Goal: Register for event/course

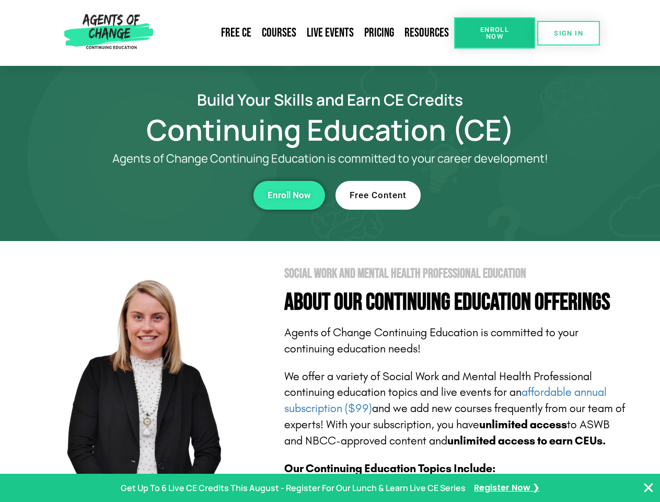
click at [330, 251] on section "Social Work and Mental Health Professional Education About Our Continuing Educa…" at bounding box center [330, 460] width 660 height 439
click at [495, 33] on span "Enroll Now" at bounding box center [495, 33] width 48 height 14
click at [569, 33] on span "SIGN IN" at bounding box center [568, 33] width 29 height 7
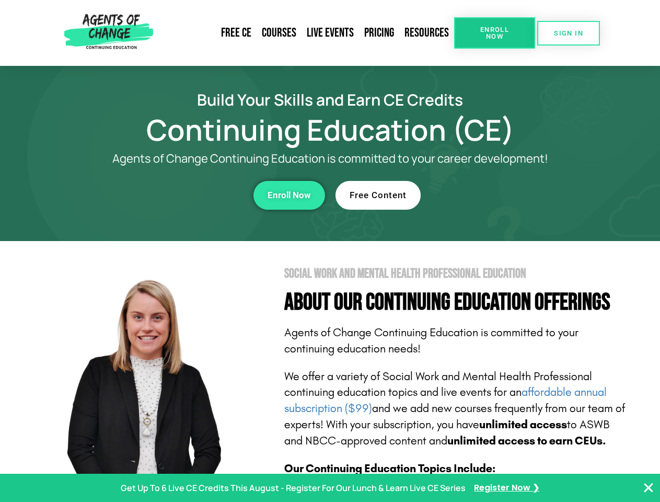
click at [181, 195] on div "Enroll Now" at bounding box center [182, 195] width 288 height 29
click at [289, 195] on span "Enroll Now" at bounding box center [289, 195] width 43 height 9
click at [479, 195] on div "Free Content" at bounding box center [480, 195] width 288 height 29
